Goal: Task Accomplishment & Management: Use online tool/utility

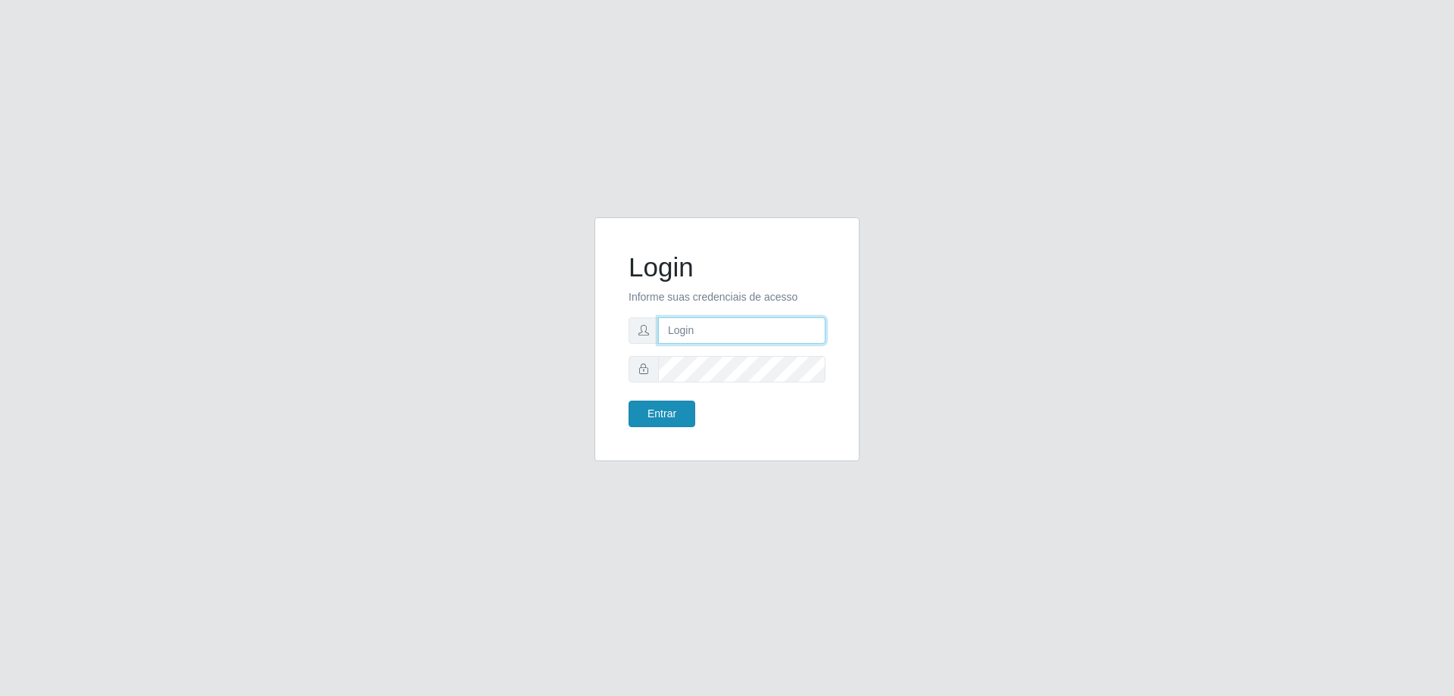
type input "[EMAIL_ADDRESS][DOMAIN_NAME]"
click at [674, 413] on button "Entrar" at bounding box center [661, 413] width 67 height 26
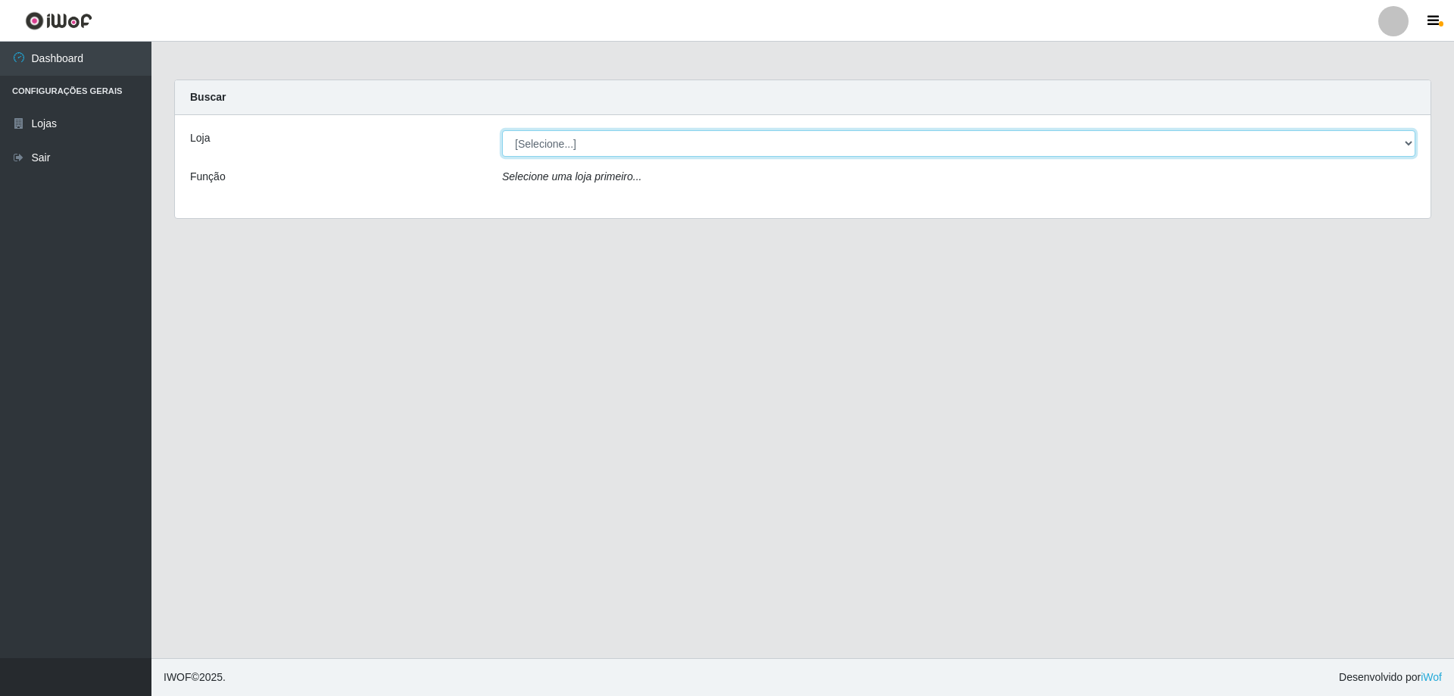
click at [1407, 142] on select "[Selecione...] SuperShow Bis - [GEOGRAPHIC_DATA]" at bounding box center [958, 143] width 913 height 26
select select "59"
click at [502, 130] on select "[Selecione...] SuperShow Bis - [GEOGRAPHIC_DATA]" at bounding box center [958, 143] width 913 height 26
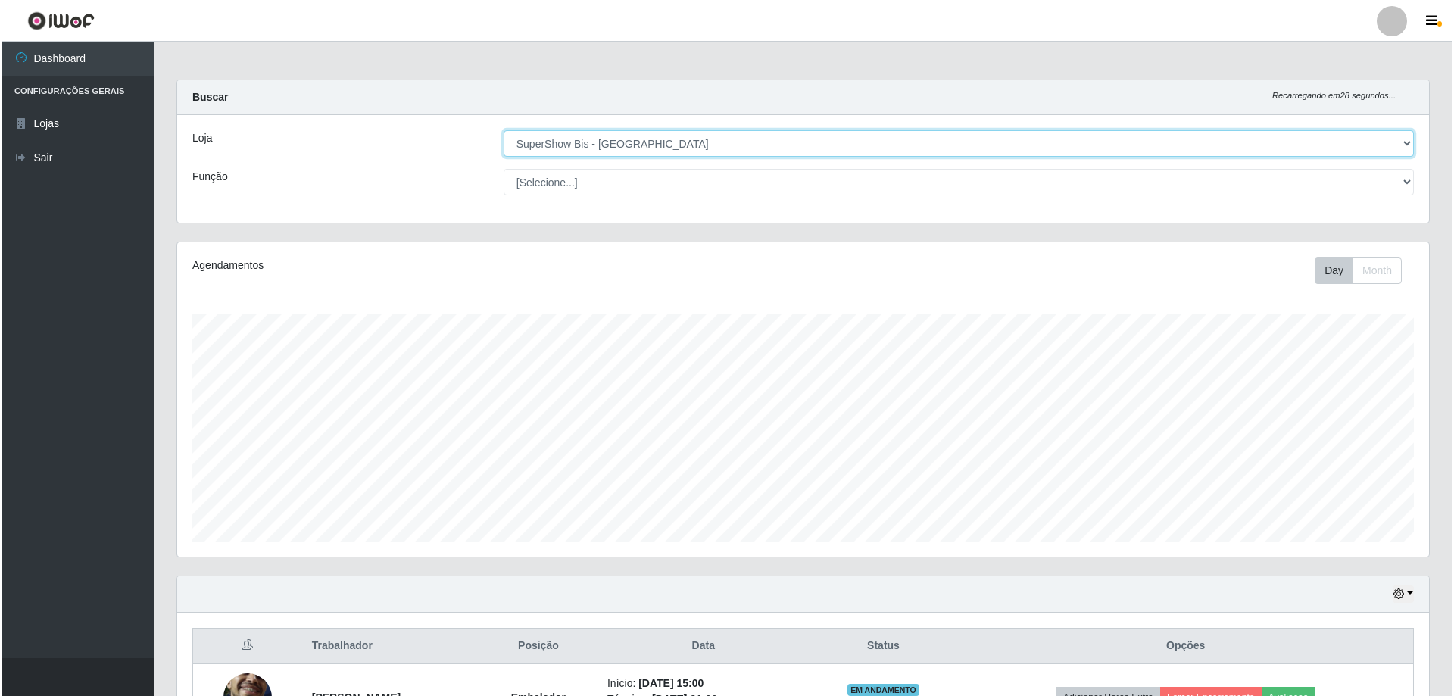
scroll to position [108, 0]
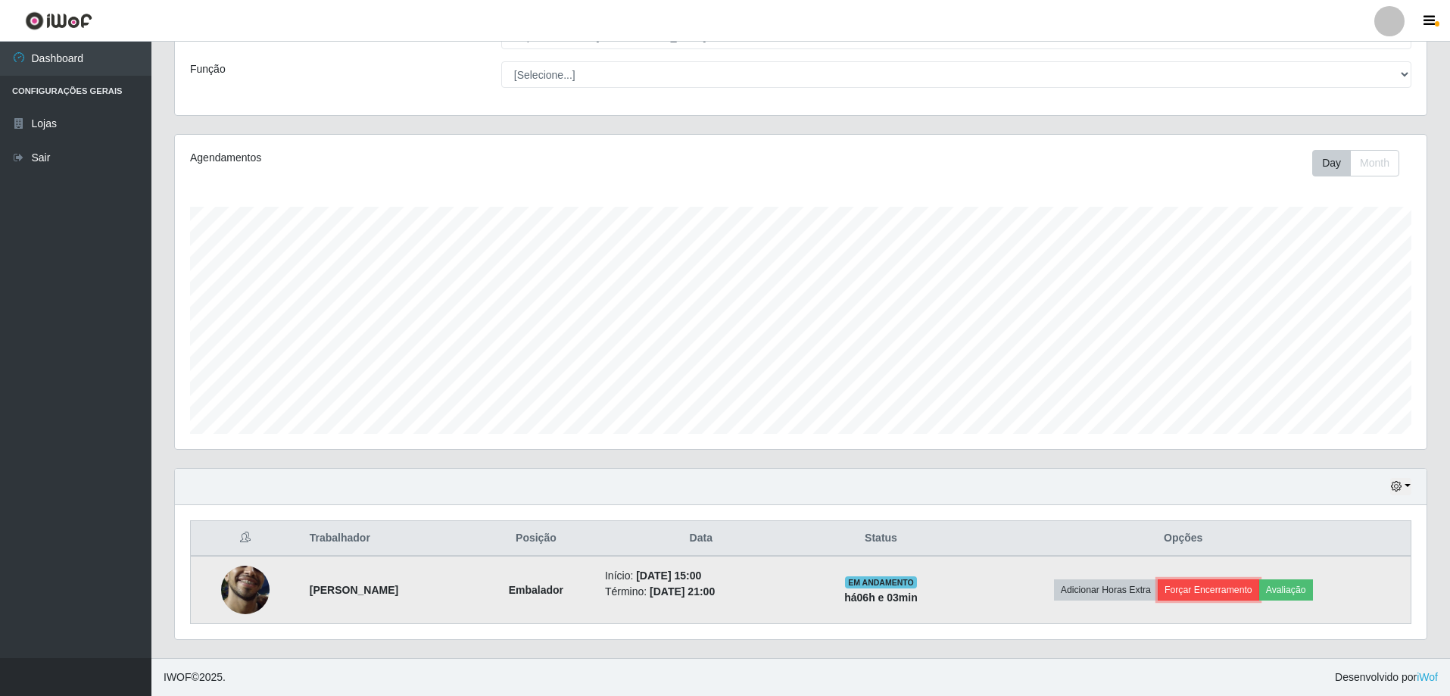
click at [1220, 586] on button "Forçar Encerramento" at bounding box center [1208, 589] width 101 height 21
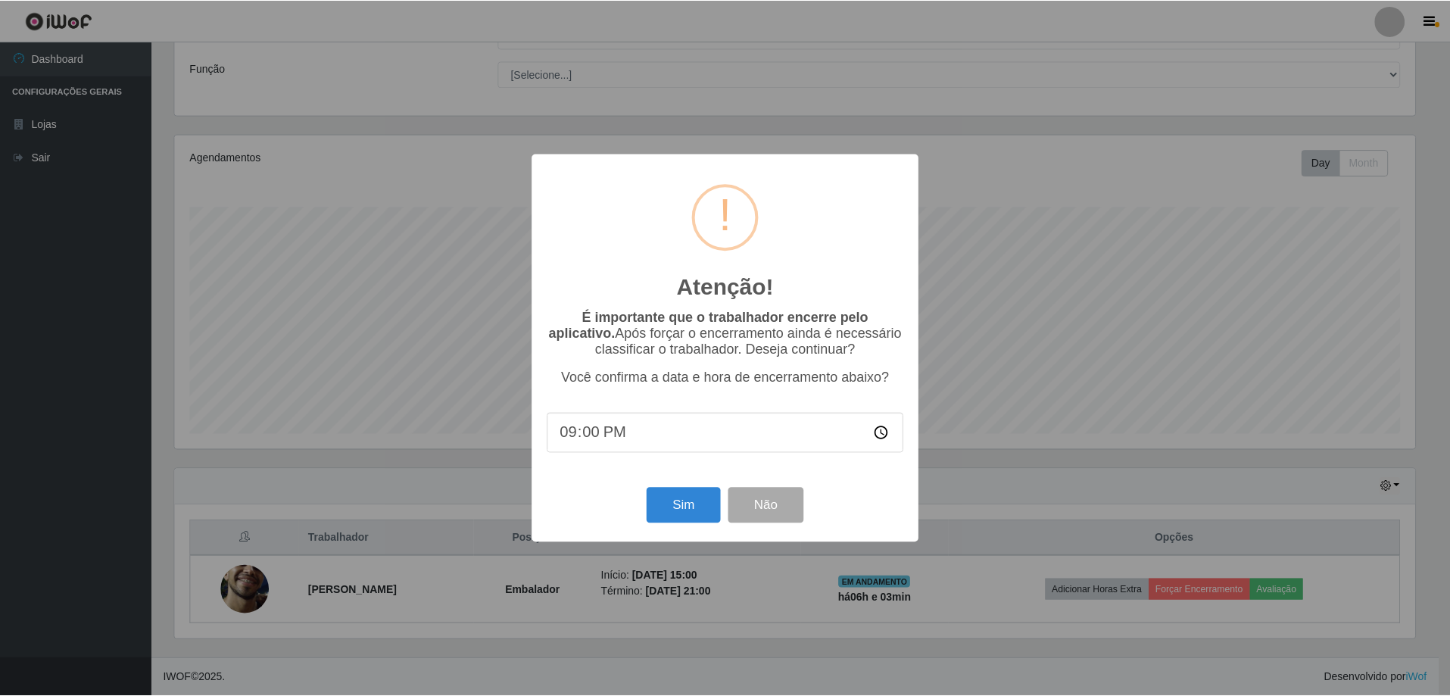
scroll to position [314, 1244]
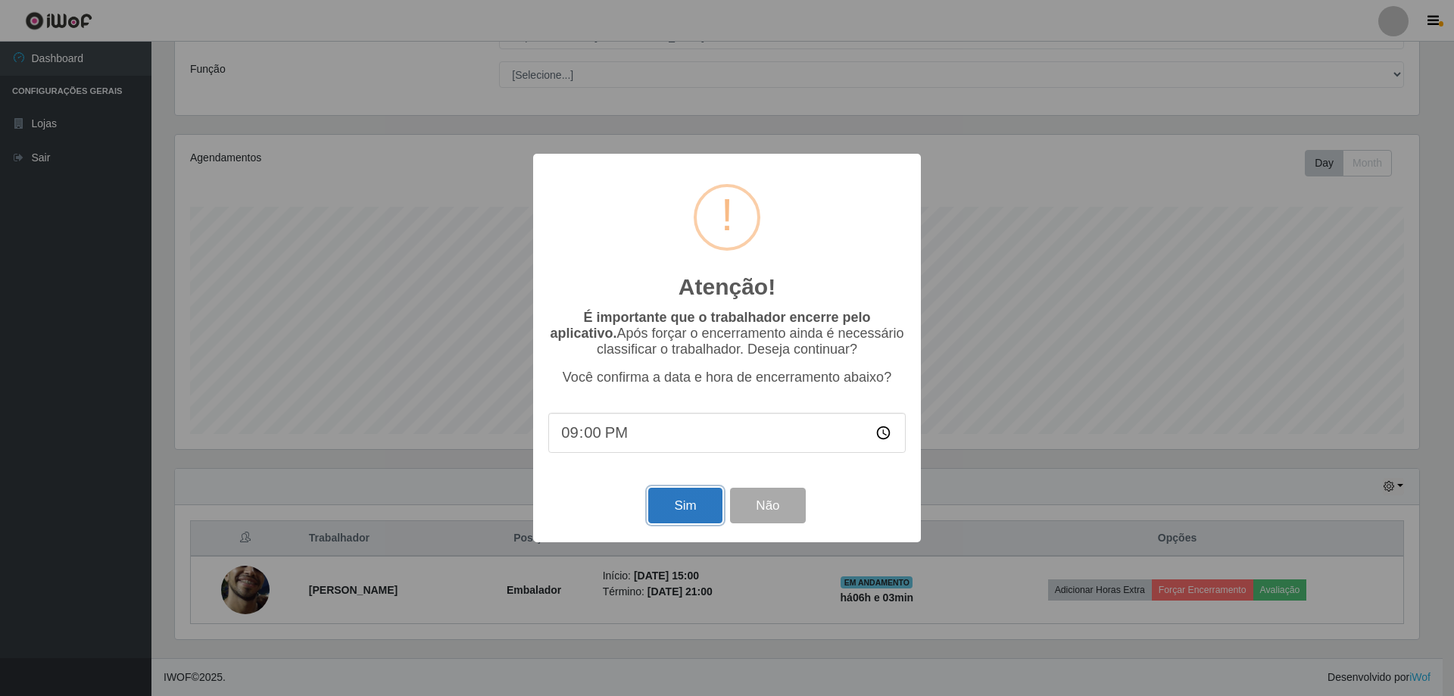
click at [687, 510] on button "Sim" at bounding box center [684, 506] width 73 height 36
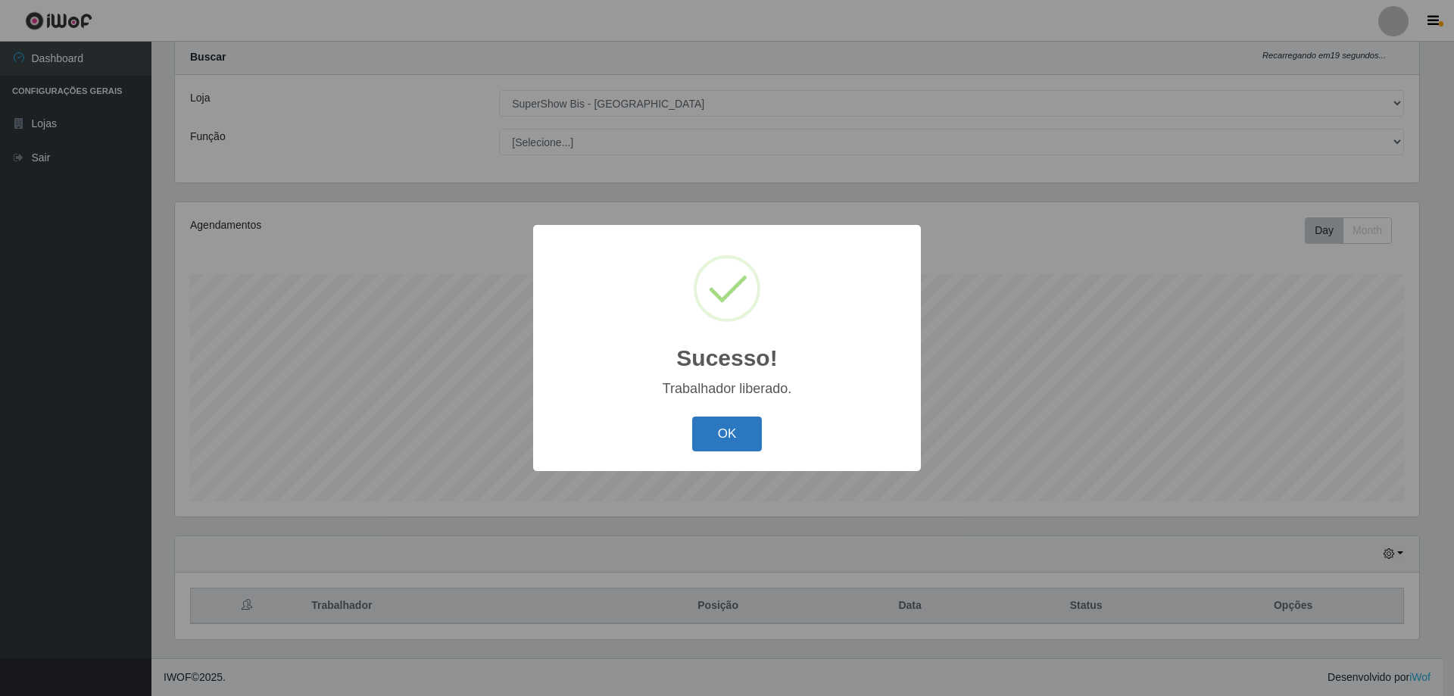
click at [720, 442] on button "OK" at bounding box center [727, 434] width 70 height 36
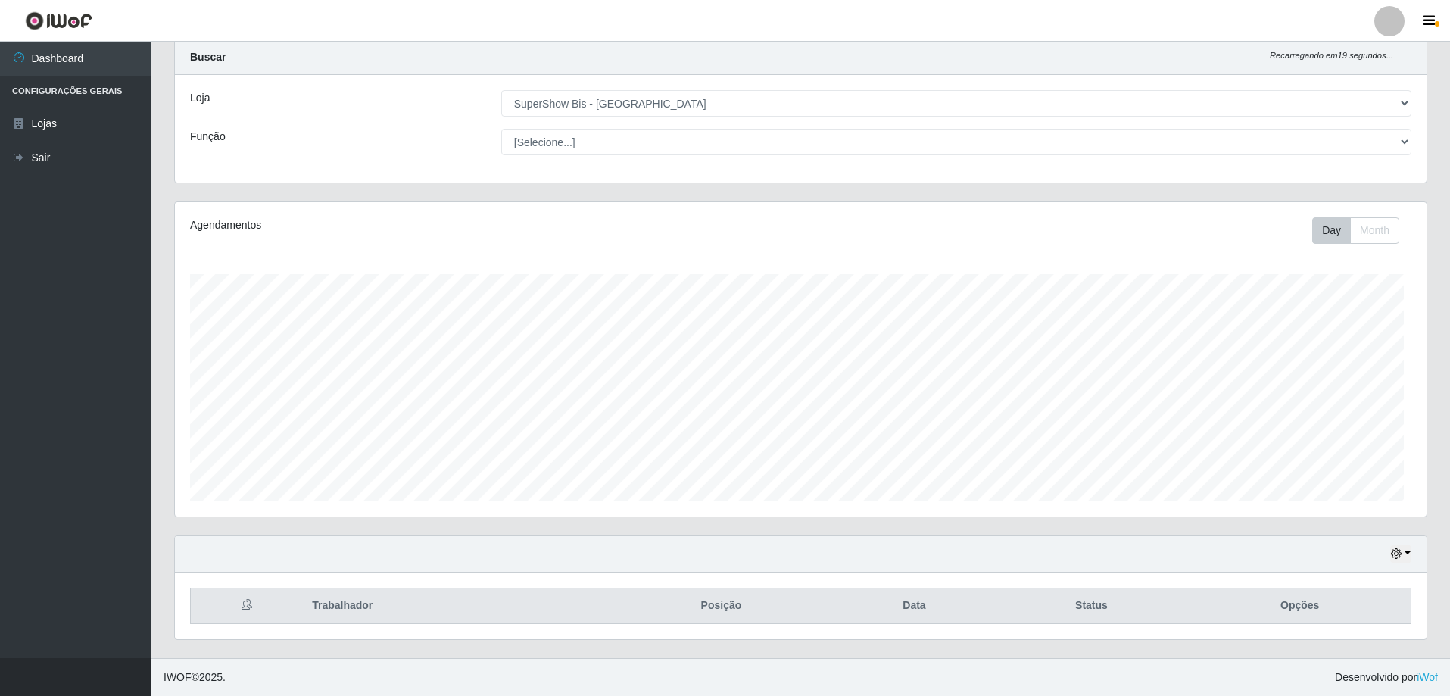
scroll to position [314, 1251]
click at [1407, 550] on button "button" at bounding box center [1400, 553] width 21 height 17
click at [1327, 473] on button "3 dias" at bounding box center [1351, 466] width 120 height 32
